Goal: Obtain resource: Download file/media

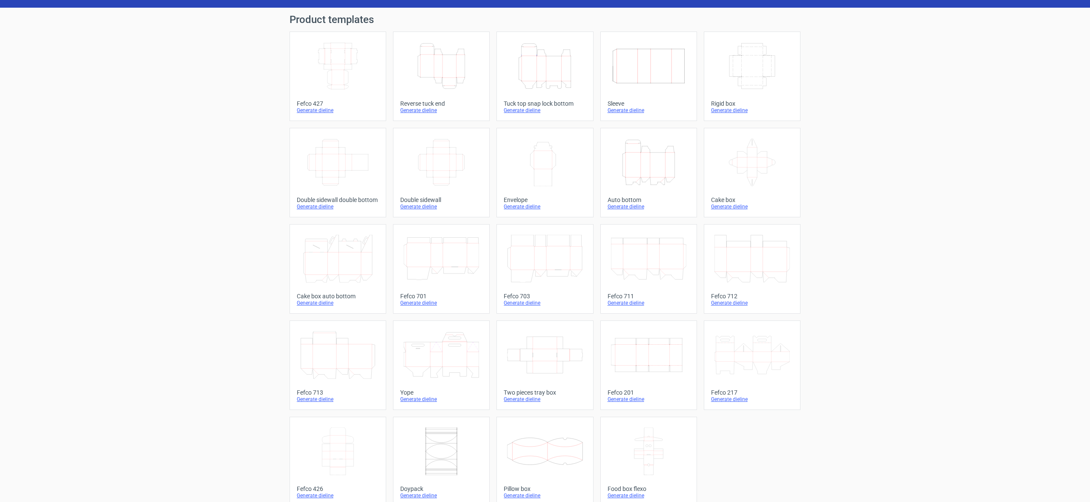
scroll to position [31, 0]
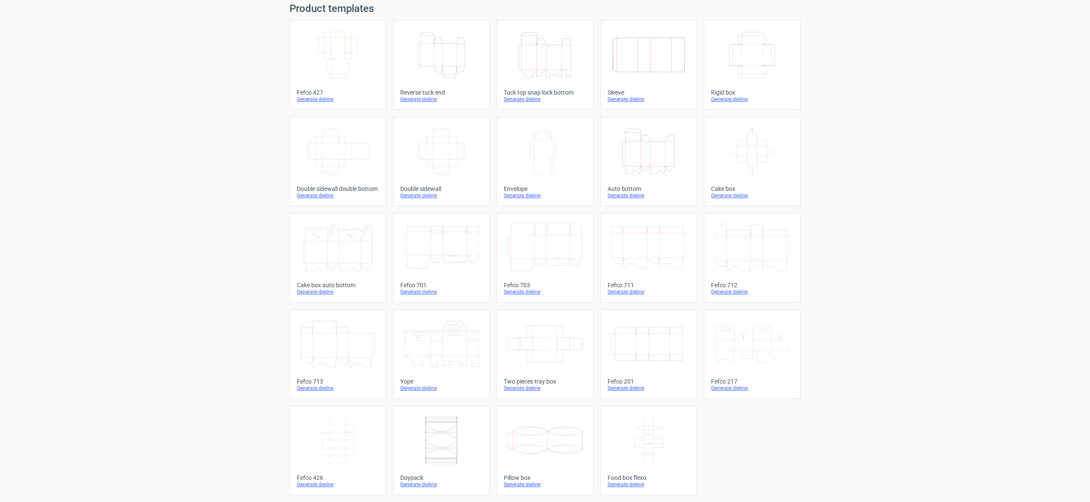
click at [549, 443] on icon at bounding box center [544, 440] width 75 height 48
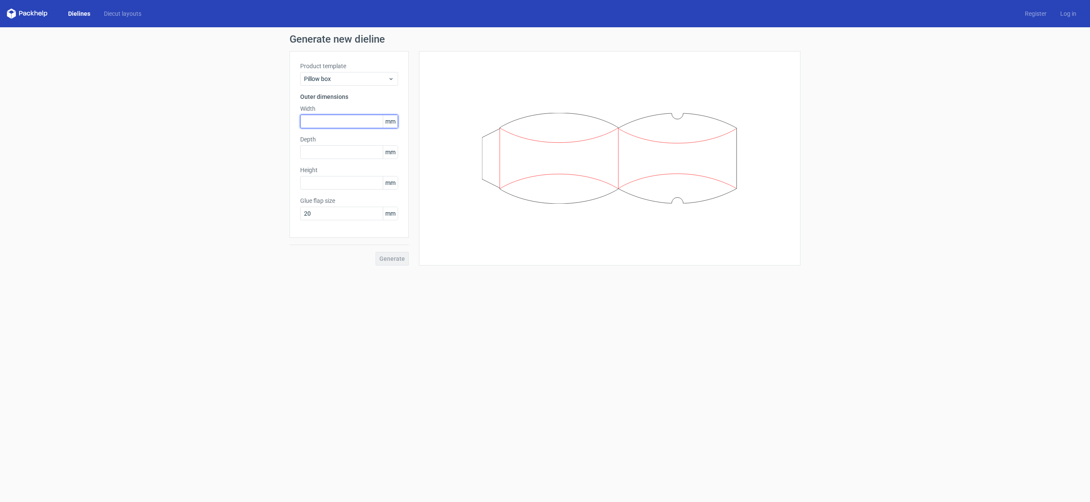
click at [326, 117] on input "text" at bounding box center [349, 122] width 98 height 14
type input "84"
click at [320, 150] on input "text" at bounding box center [349, 152] width 98 height 14
type input "35"
click at [322, 179] on input "text" at bounding box center [349, 183] width 98 height 14
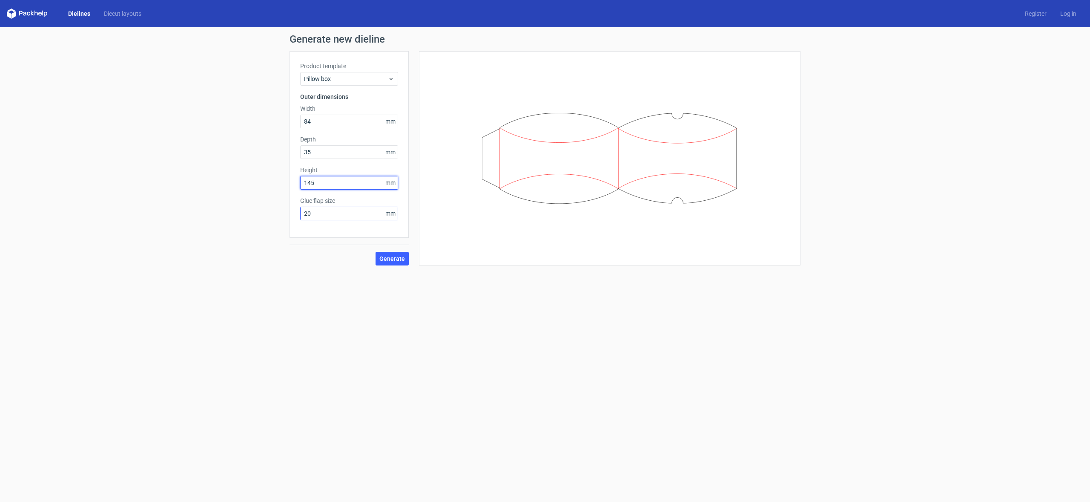
type input "145"
drag, startPoint x: 328, startPoint y: 209, endPoint x: 324, endPoint y: 215, distance: 8.0
click at [328, 209] on input "20" at bounding box center [349, 214] width 98 height 14
drag, startPoint x: 278, startPoint y: 210, endPoint x: 254, endPoint y: 208, distance: 24.3
click at [256, 208] on div "Generate new dieline Product template Pillow box Outer dimensions Width 84 mm D…" at bounding box center [545, 149] width 1090 height 245
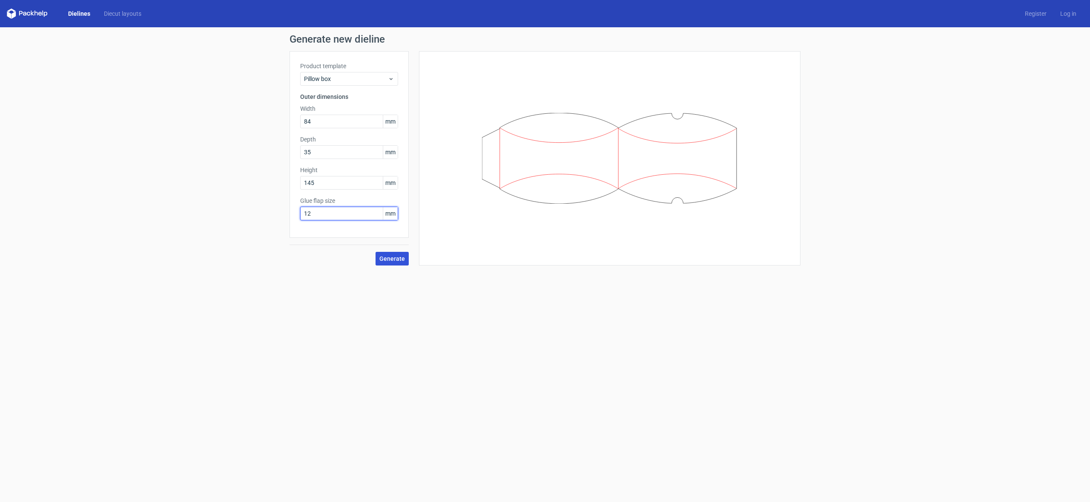
type input "12"
click at [391, 258] on span "Generate" at bounding box center [392, 259] width 26 height 6
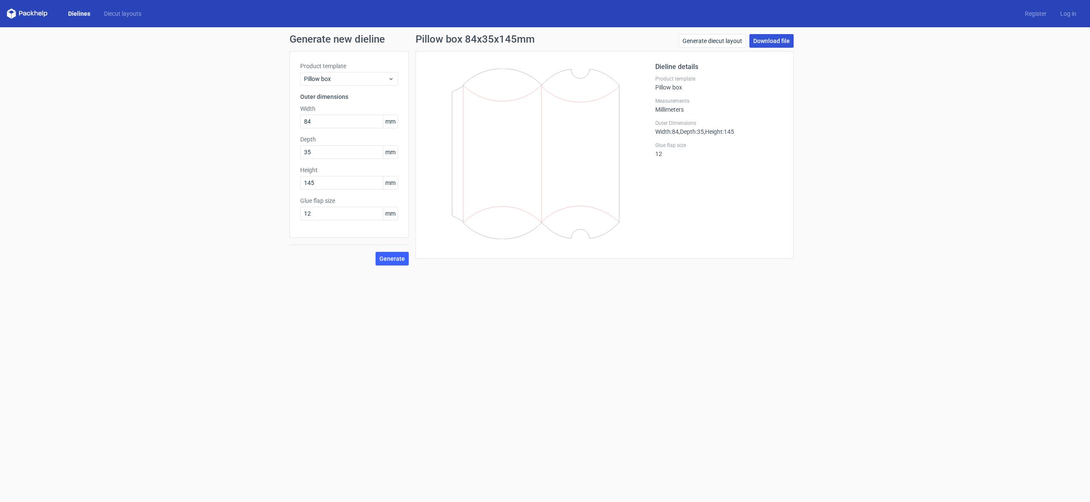
click at [779, 40] on link "Download file" at bounding box center [772, 41] width 44 height 14
